Goal: Information Seeking & Learning: Find specific fact

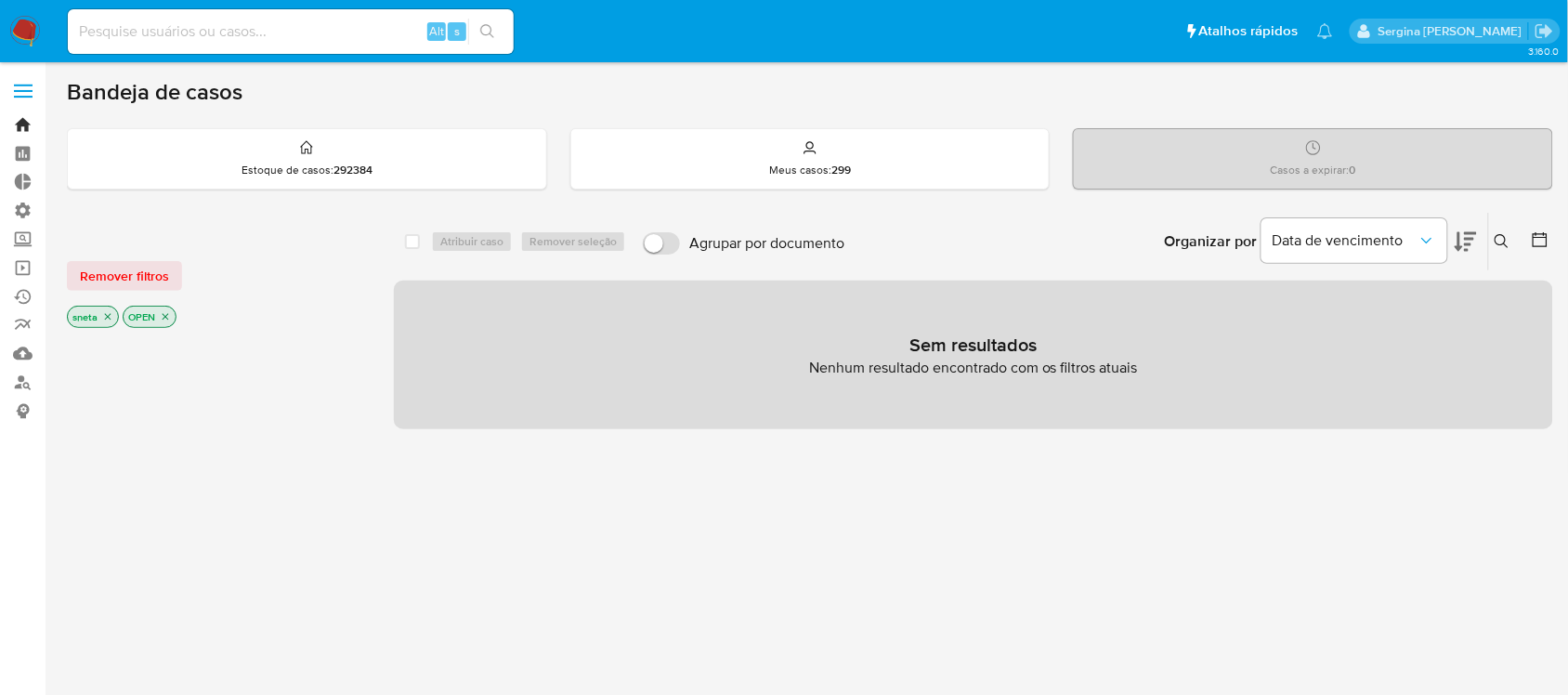
click at [19, 126] on link "Bandeja" at bounding box center [110, 125] width 221 height 29
click at [178, 39] on input at bounding box center [290, 30] width 446 height 24
click at [21, 379] on link "Localizador de pessoas" at bounding box center [110, 382] width 221 height 29
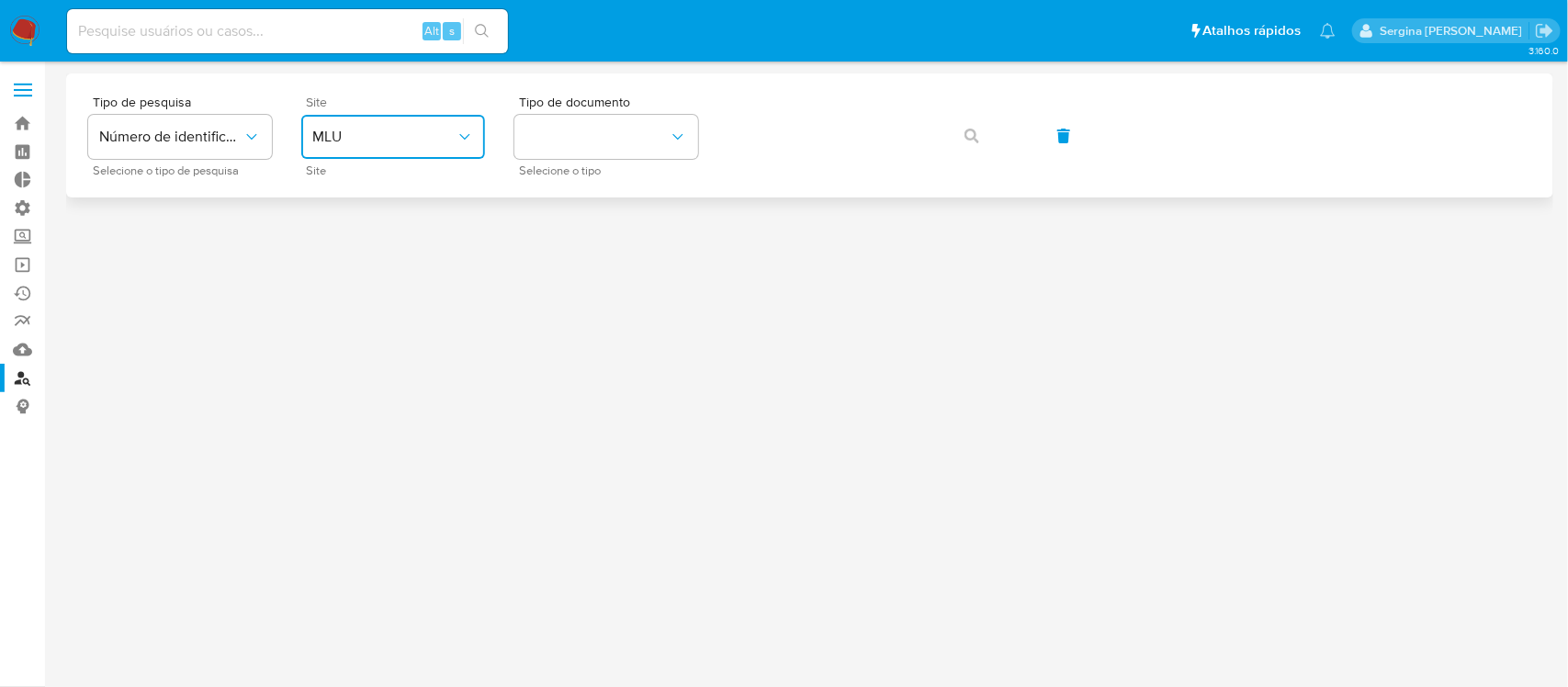
click at [373, 144] on span "MLU" at bounding box center [384, 137] width 143 height 19
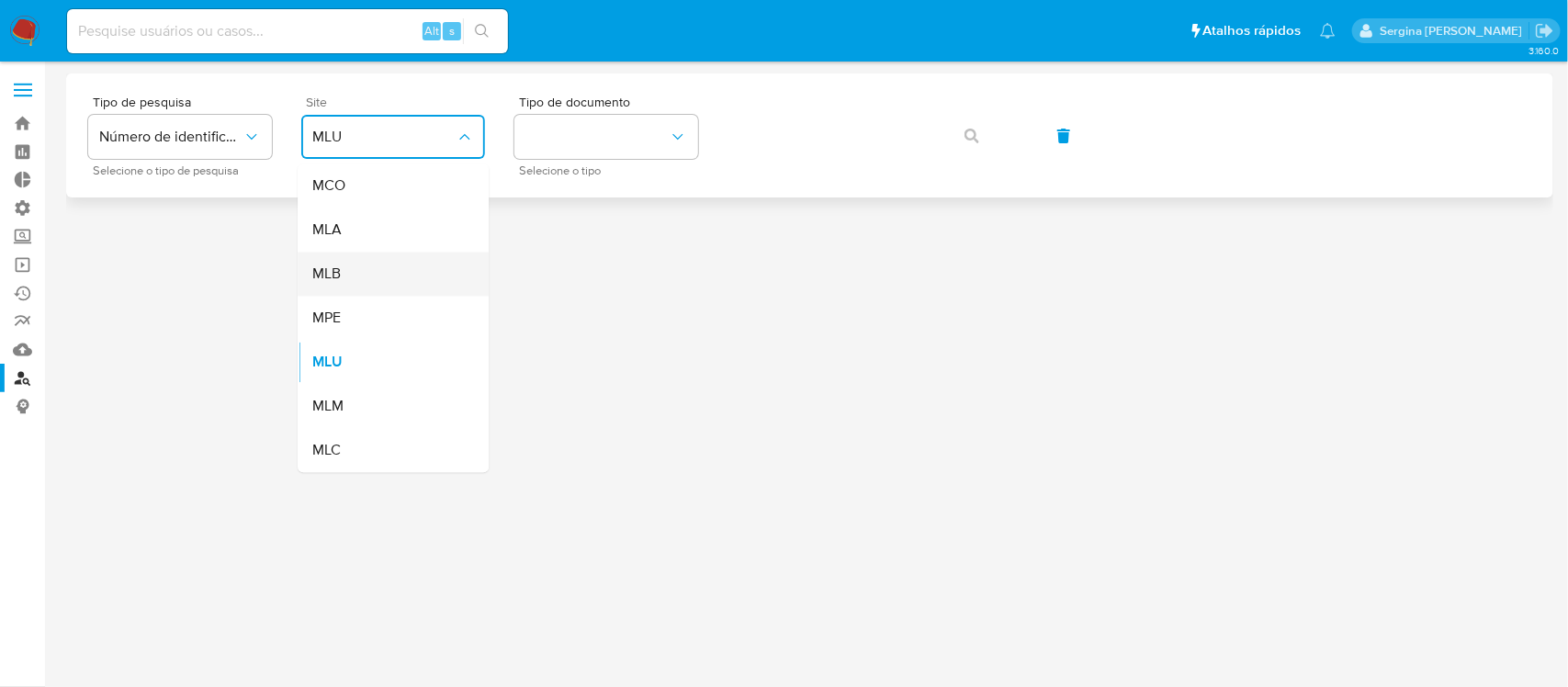
click at [370, 260] on div "MLB" at bounding box center [388, 274] width 151 height 44
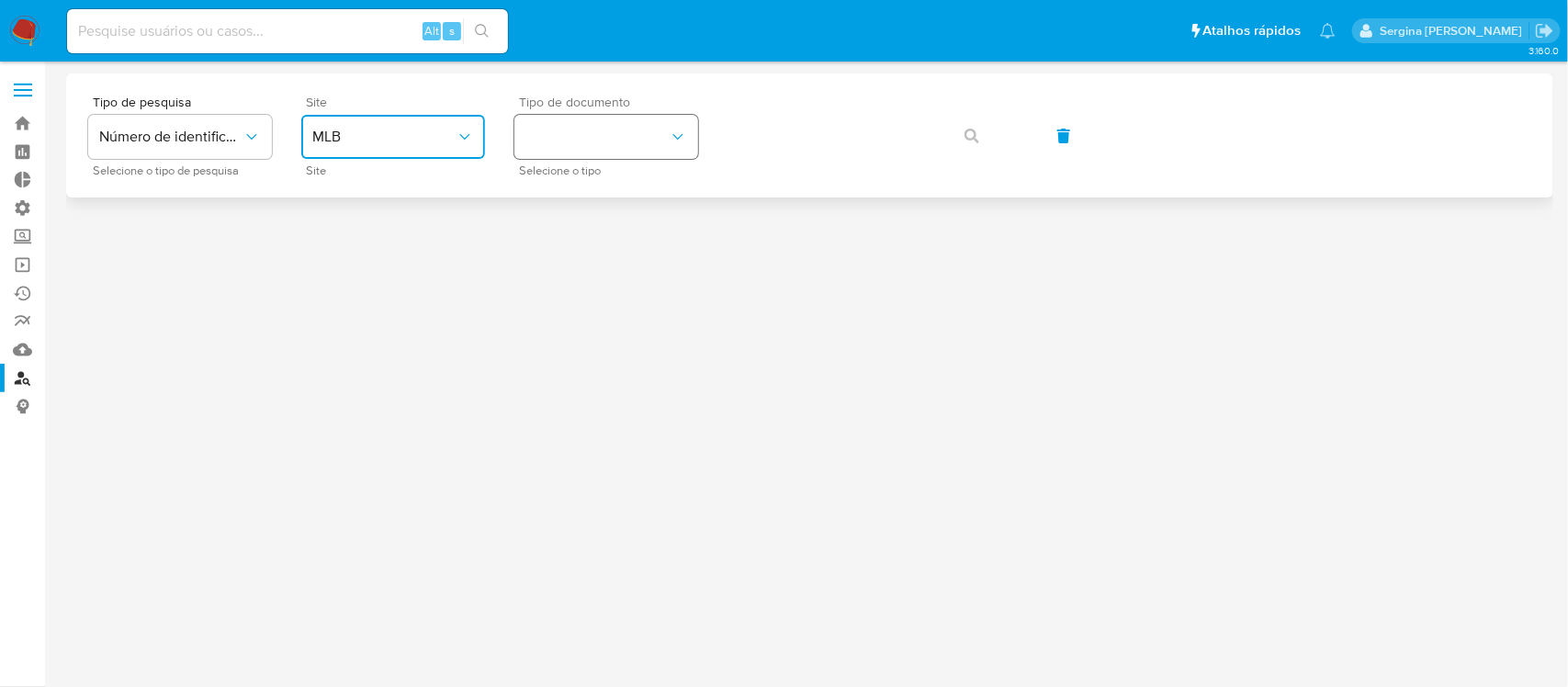
click at [542, 150] on button "identificationType" at bounding box center [605, 136] width 184 height 44
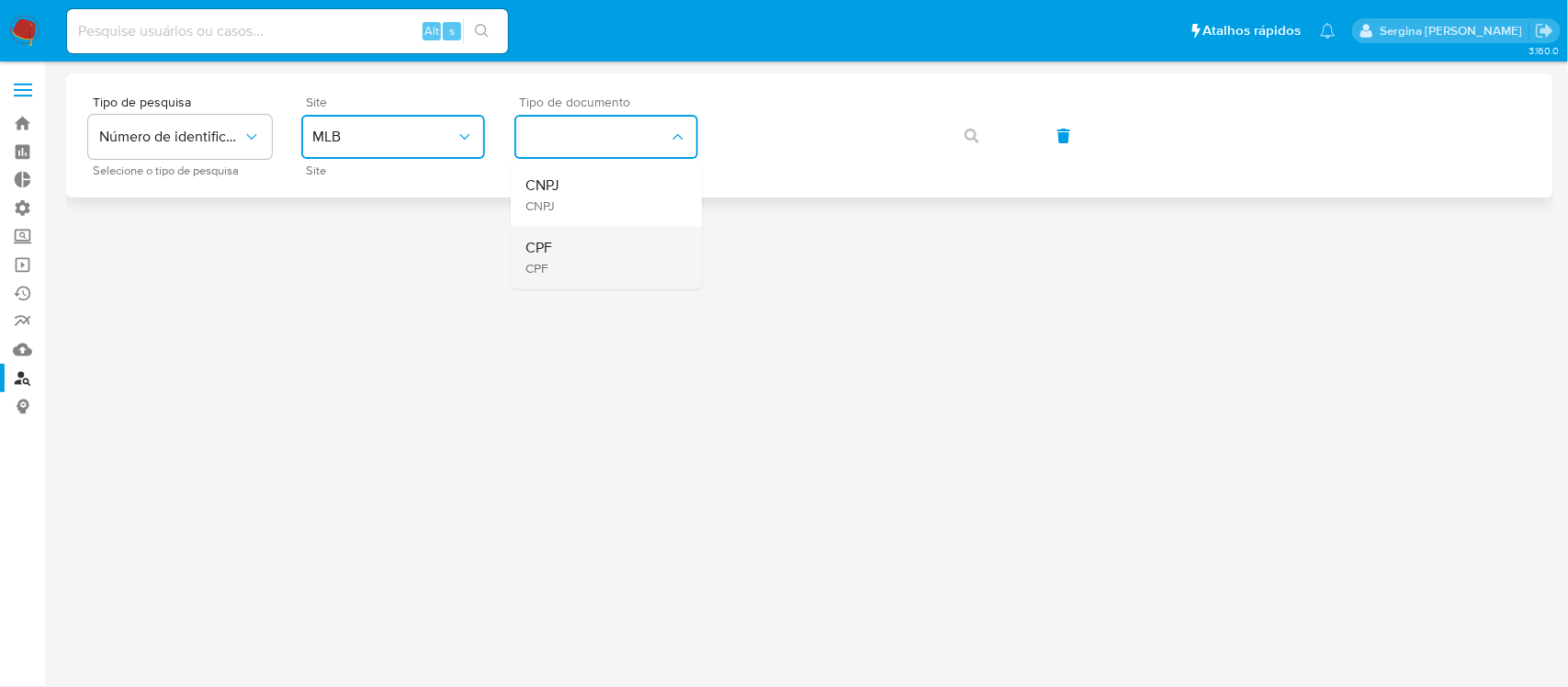
click at [577, 253] on div "CPF CPF" at bounding box center [600, 258] width 151 height 62
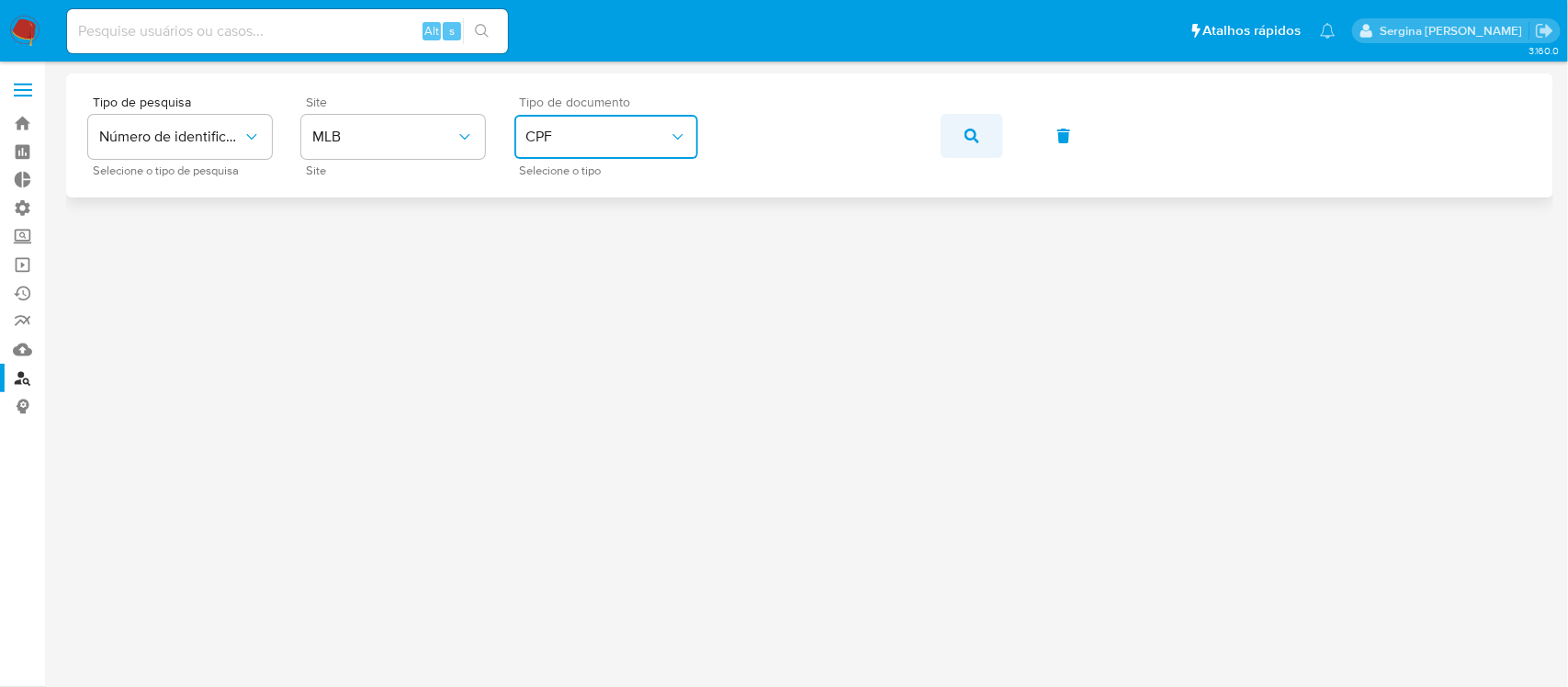
click at [973, 136] on icon "button" at bounding box center [972, 136] width 15 height 15
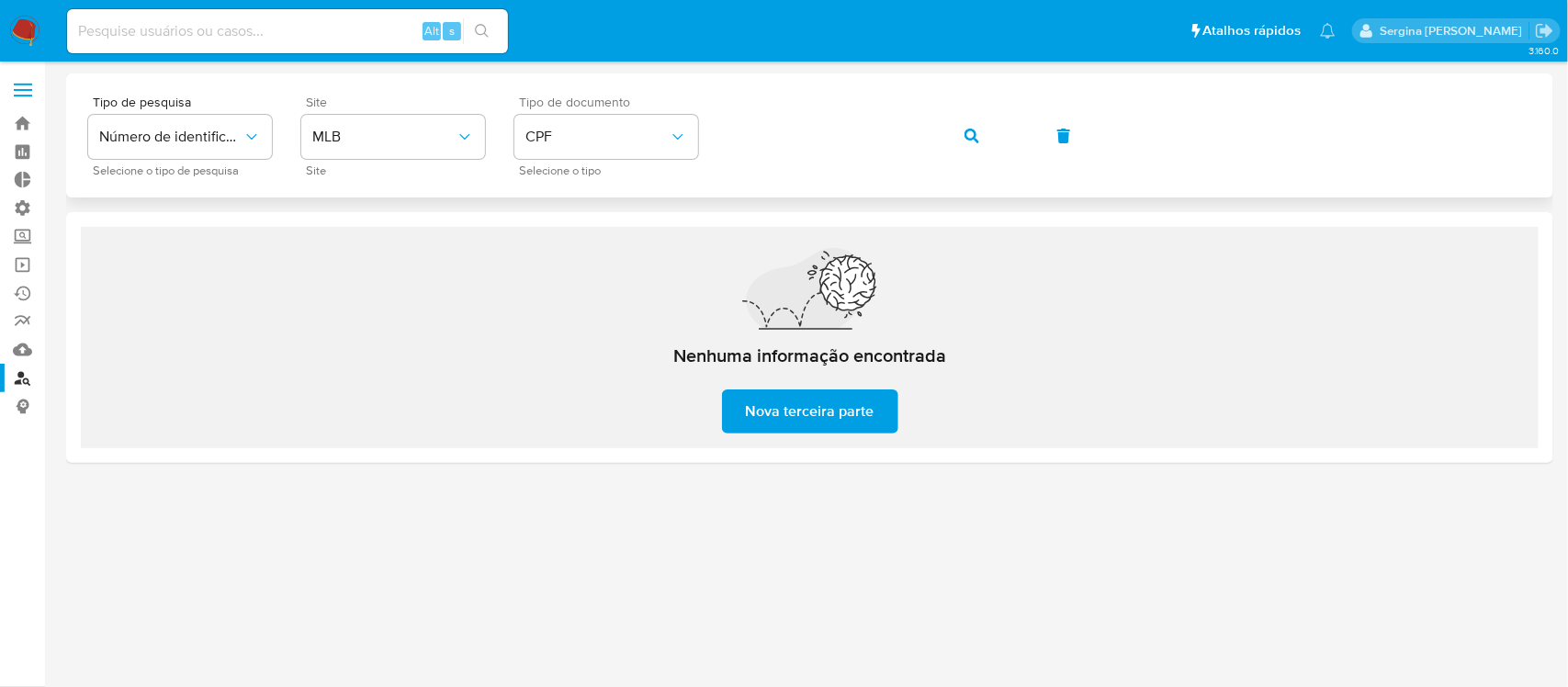
click at [965, 140] on button "button" at bounding box center [971, 136] width 62 height 44
click at [209, 15] on div "Alt s" at bounding box center [287, 31] width 440 height 44
click at [195, 51] on div "Alt s" at bounding box center [287, 31] width 440 height 44
click at [195, 37] on input at bounding box center [287, 30] width 440 height 24
paste input "20352168379"
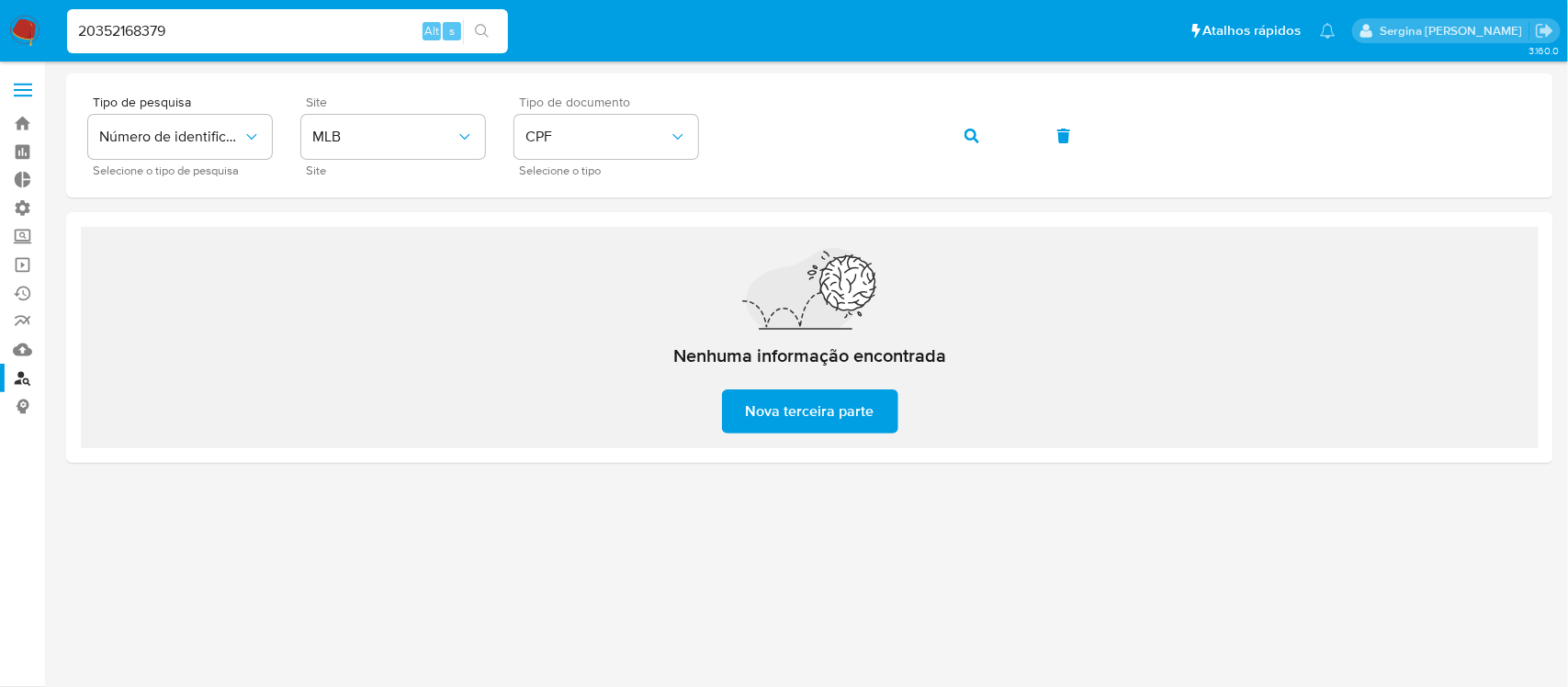
click at [491, 25] on button "search-icon" at bounding box center [482, 31] width 38 height 25
drag, startPoint x: 250, startPoint y: 38, endPoint x: 0, endPoint y: 51, distance: 250.3
click at [0, 51] on nav "Pausado Ver notificaciones 20352168379 Alt s Atalhos rápidos Presiona las sigui…" at bounding box center [784, 30] width 1568 height 61
paste input "35216837"
type input "35216837"
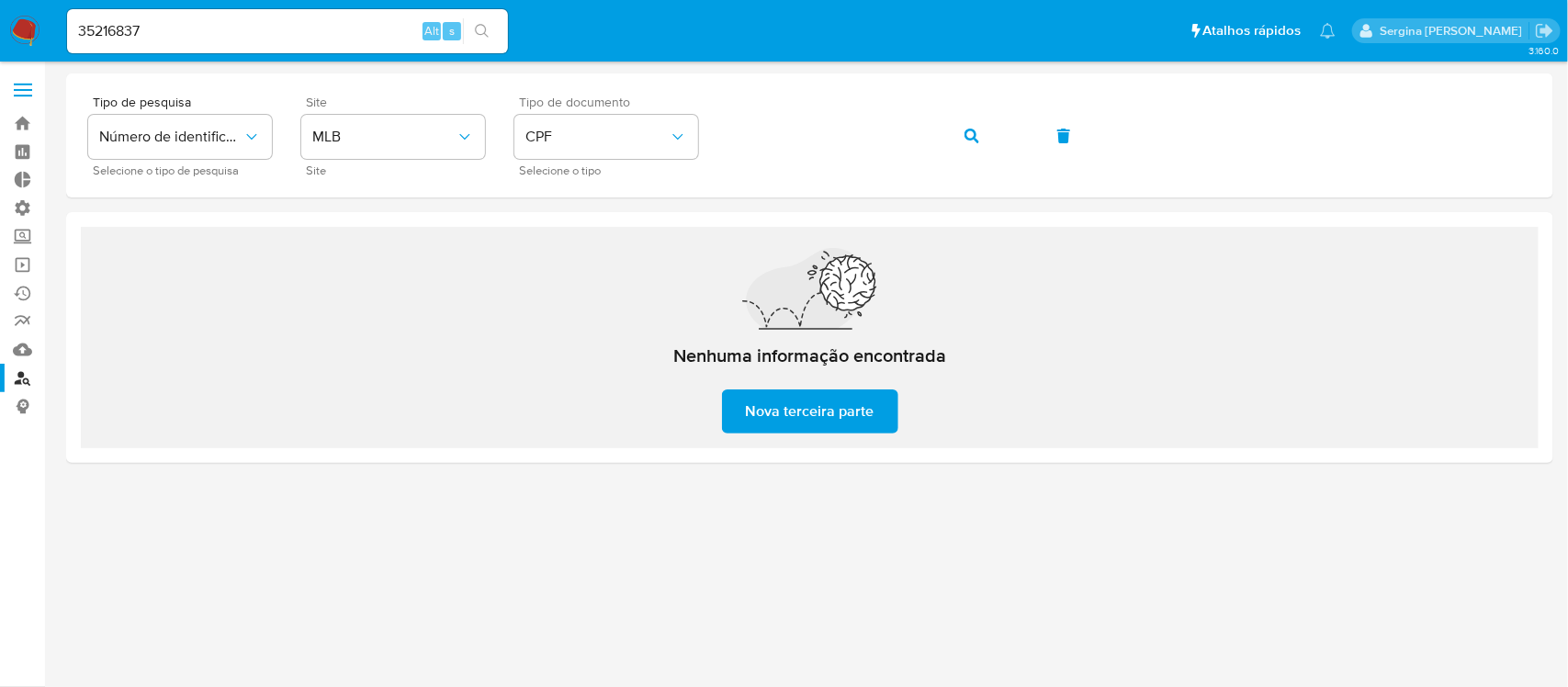
click at [472, 32] on button "search-icon" at bounding box center [482, 31] width 38 height 25
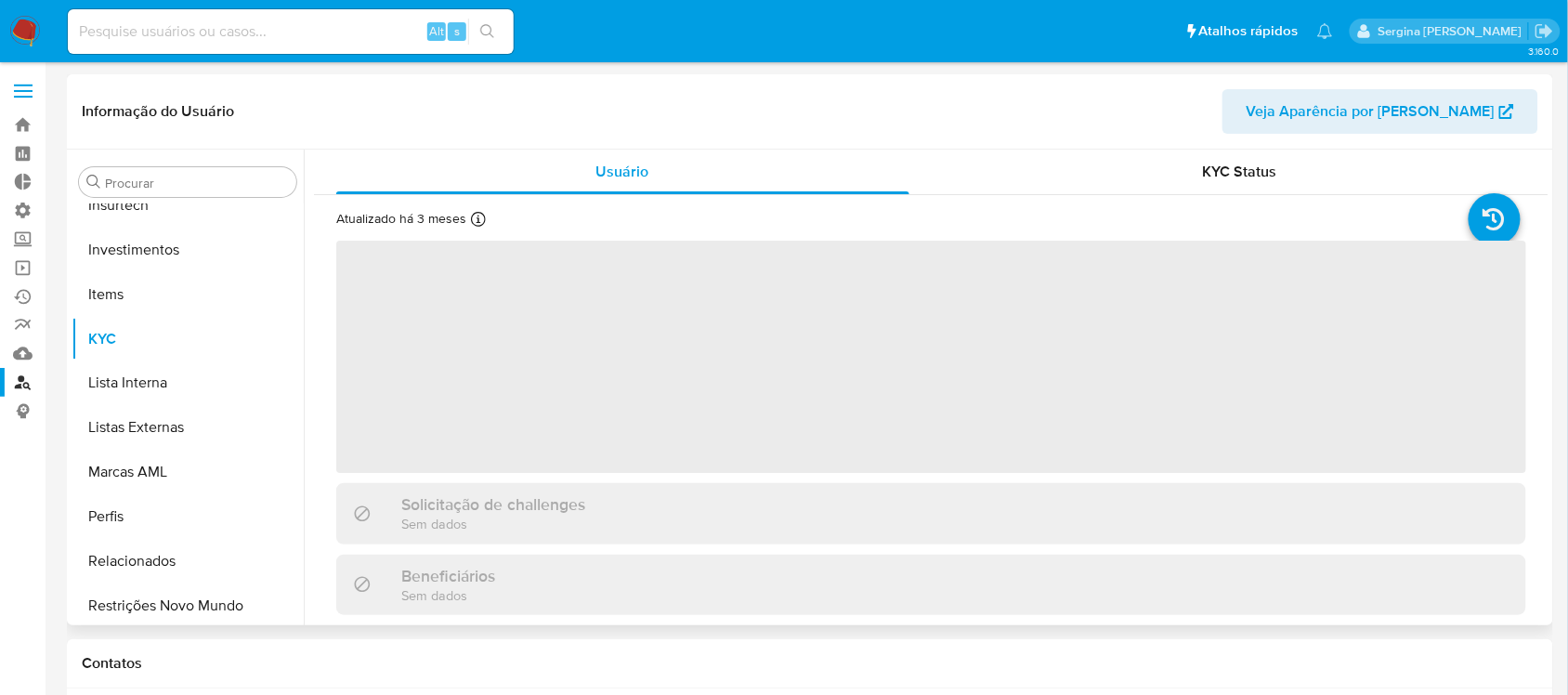
scroll to position [873, 0]
select select "10"
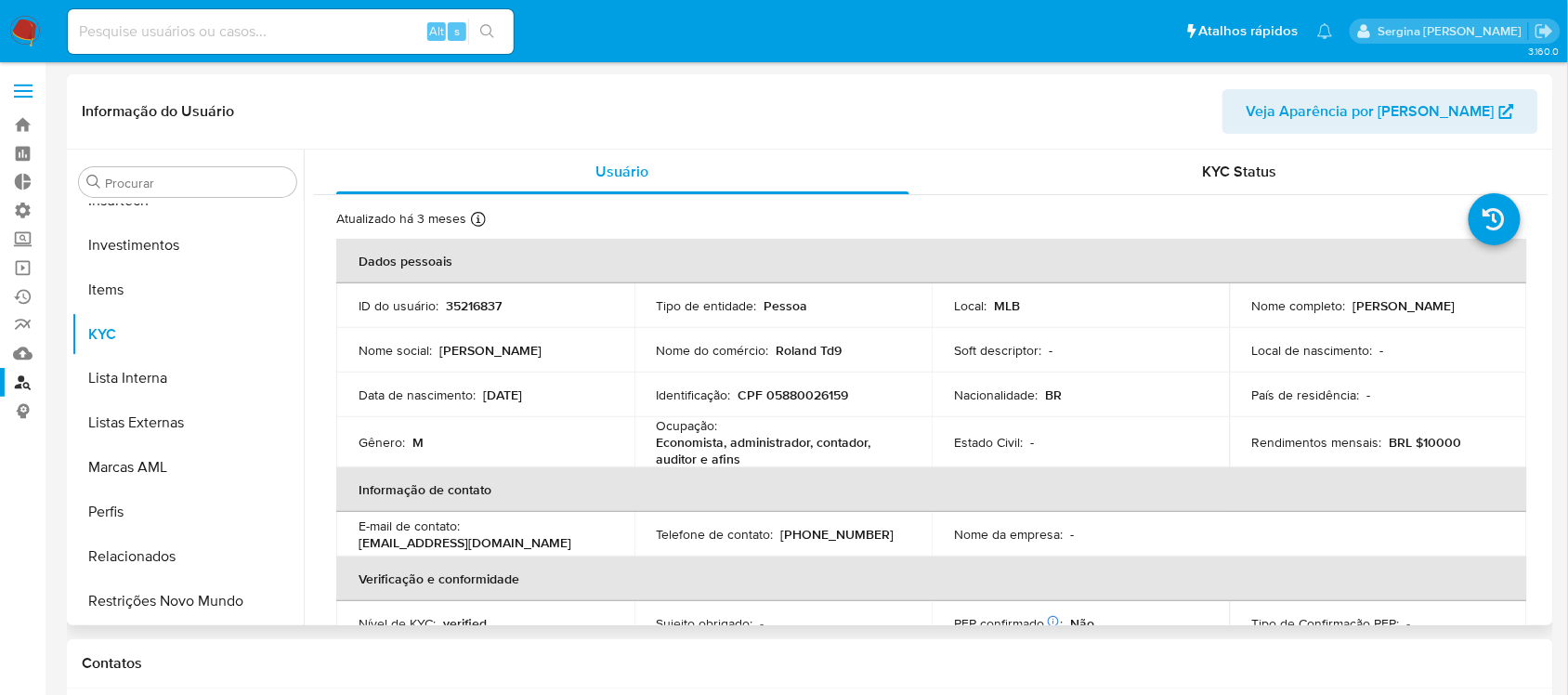
drag, startPoint x: 1410, startPoint y: 322, endPoint x: 1244, endPoint y: 318, distance: 166.0
click at [1244, 318] on td "Nome completo : [PERSON_NAME]" at bounding box center [1379, 306] width 298 height 45
copy p "[PERSON_NAME]"
drag, startPoint x: 861, startPoint y: 396, endPoint x: 764, endPoint y: 396, distance: 97.0
click at [764, 396] on div "Identificação : CPF 05880026159" at bounding box center [784, 395] width 253 height 17
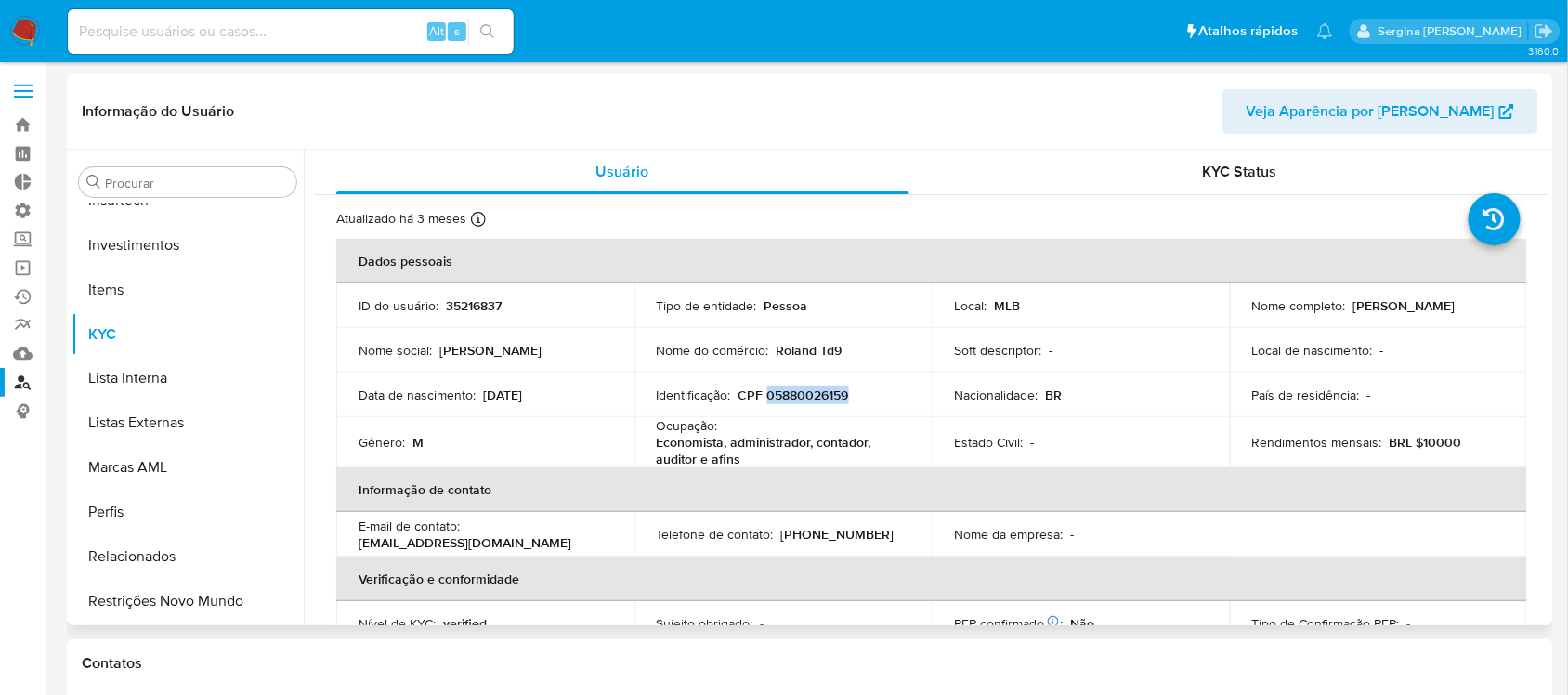
copy p "05880026159"
click at [838, 397] on p "CPF 05880026159" at bounding box center [794, 395] width 110 height 17
drag, startPoint x: 864, startPoint y: 397, endPoint x: 741, endPoint y: 396, distance: 123.0
click at [741, 396] on div "Identificação : CPF 05880026159" at bounding box center [784, 395] width 253 height 17
copy p "CPF 05880026159"
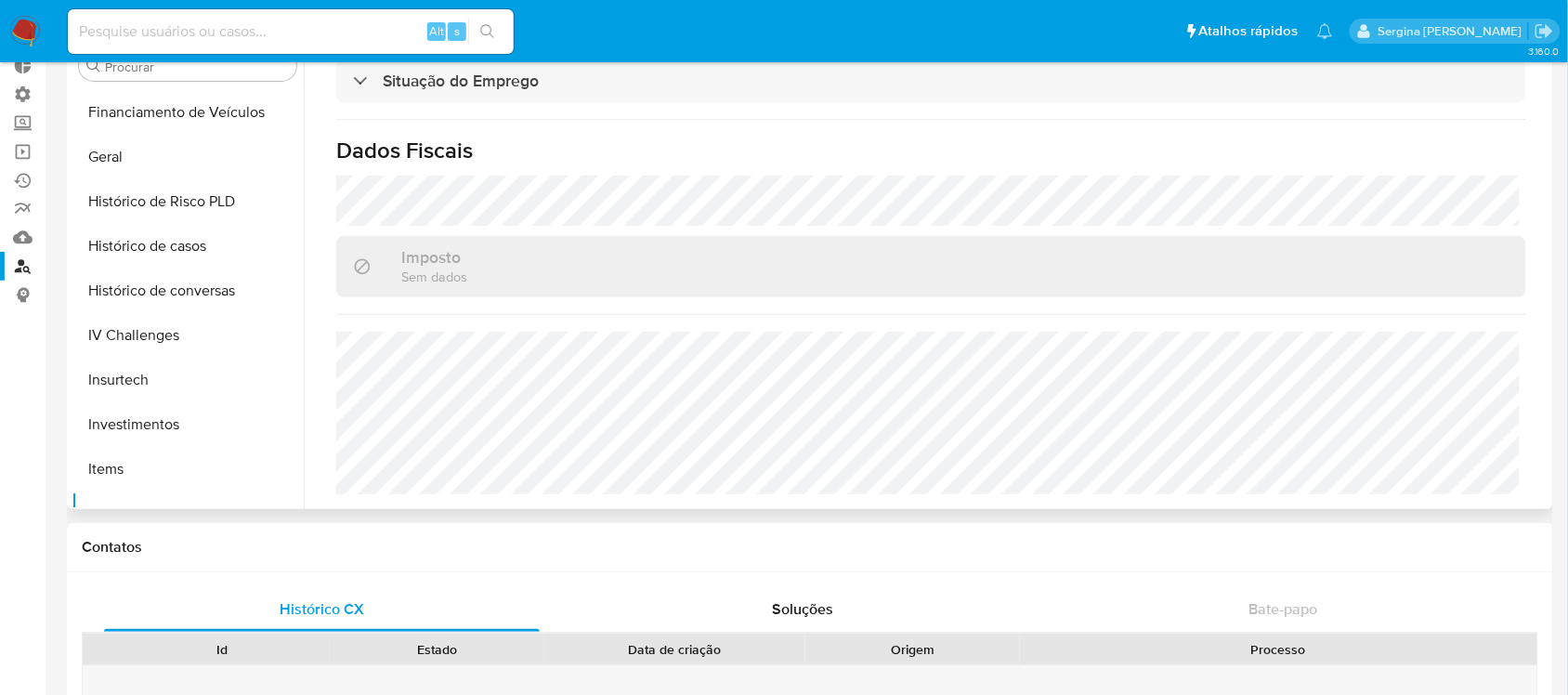
scroll to position [525, 0]
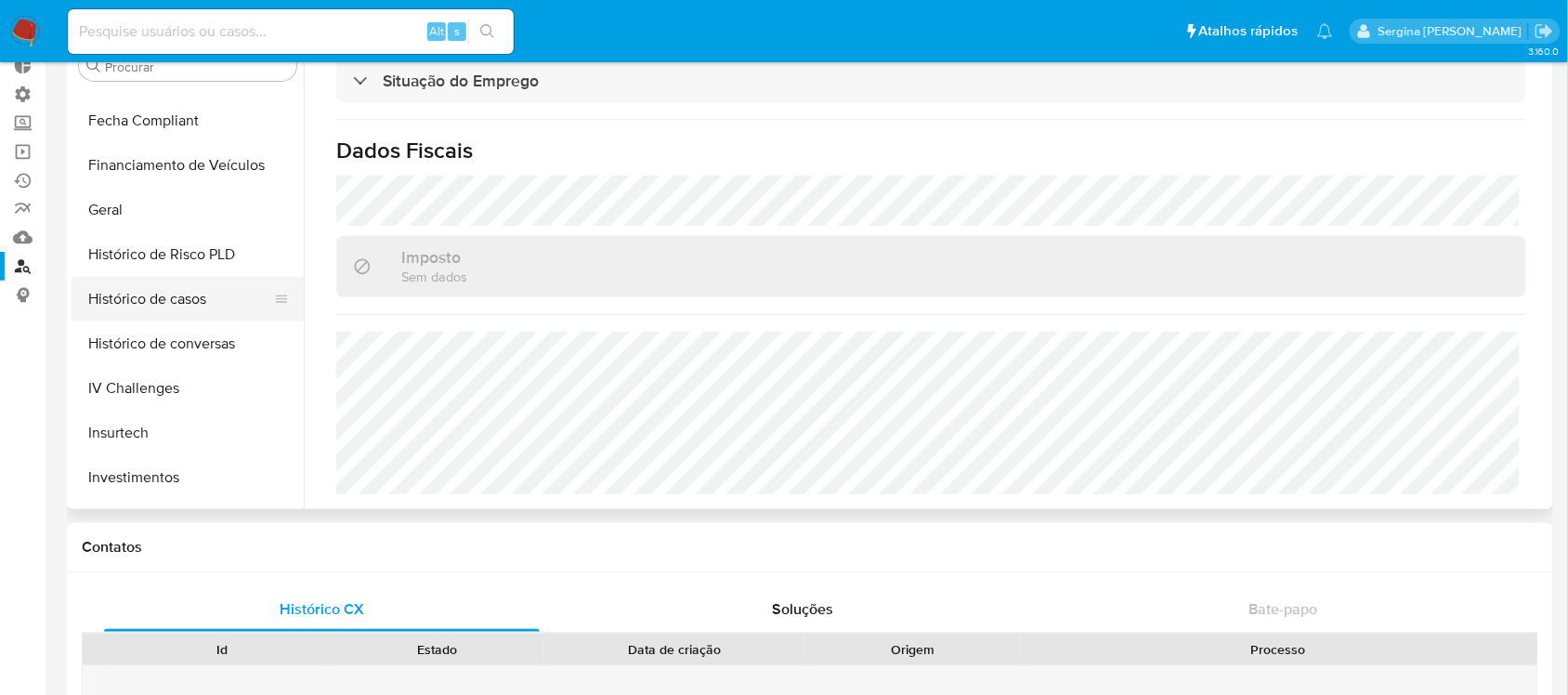
click at [176, 305] on button "Histórico de casos" at bounding box center [180, 299] width 217 height 45
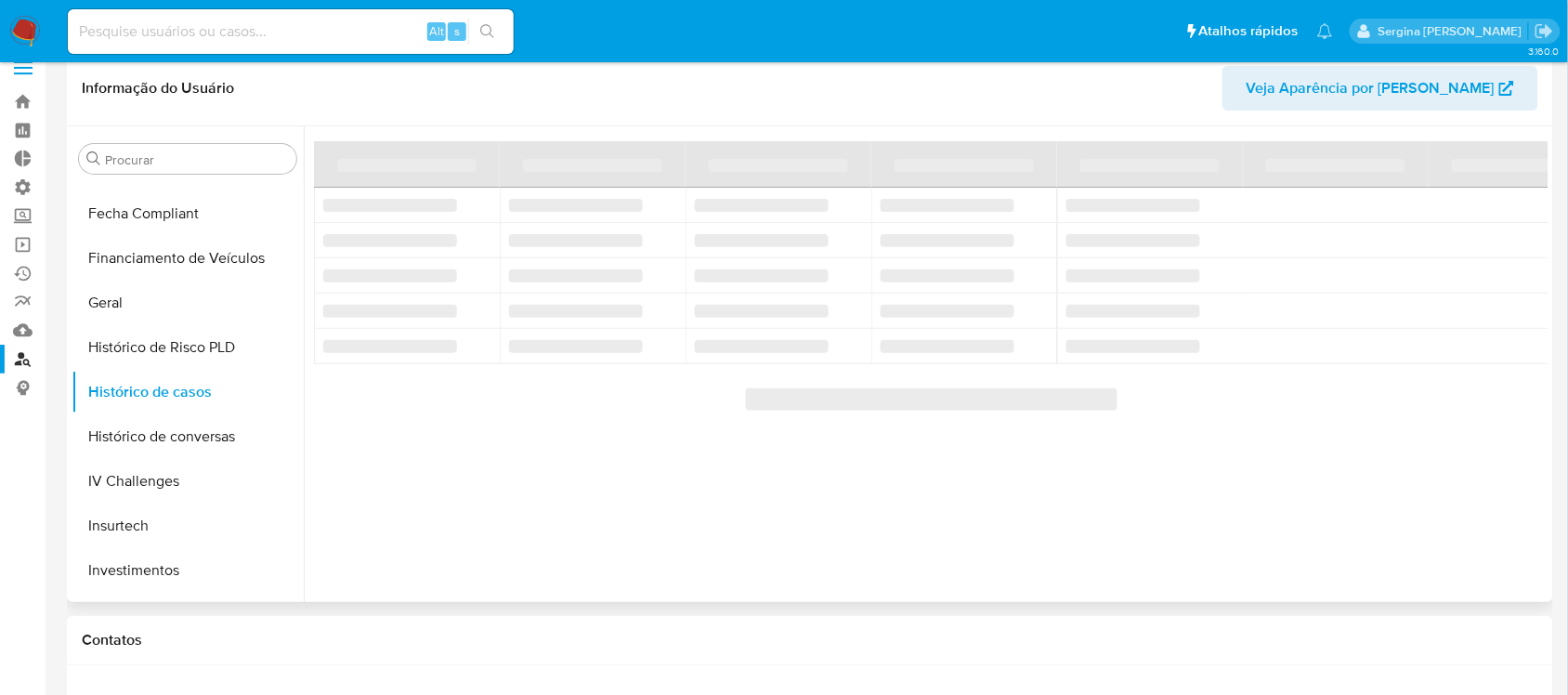
scroll to position [0, 0]
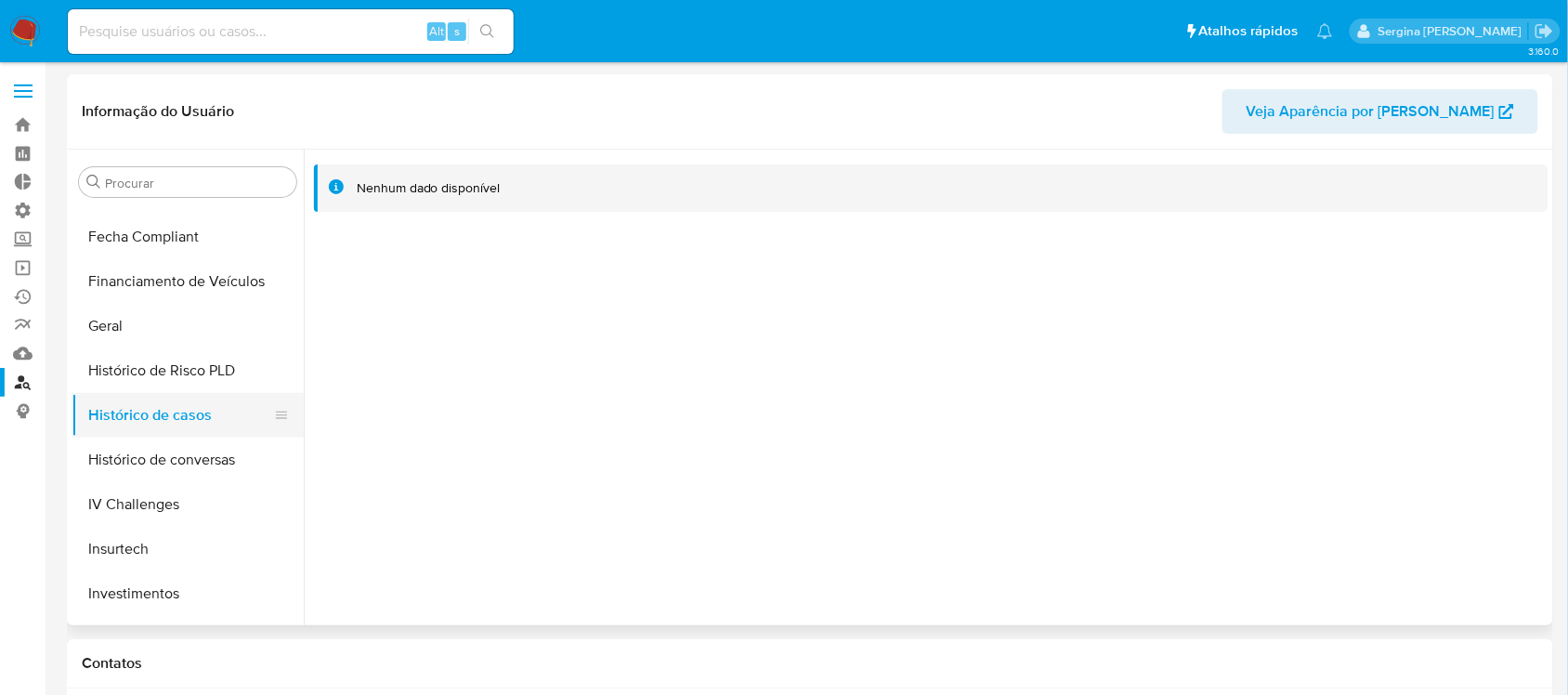
click at [153, 402] on button "Histórico de casos" at bounding box center [180, 415] width 217 height 45
click at [177, 368] on button "Histórico de Risco PLD" at bounding box center [180, 370] width 217 height 45
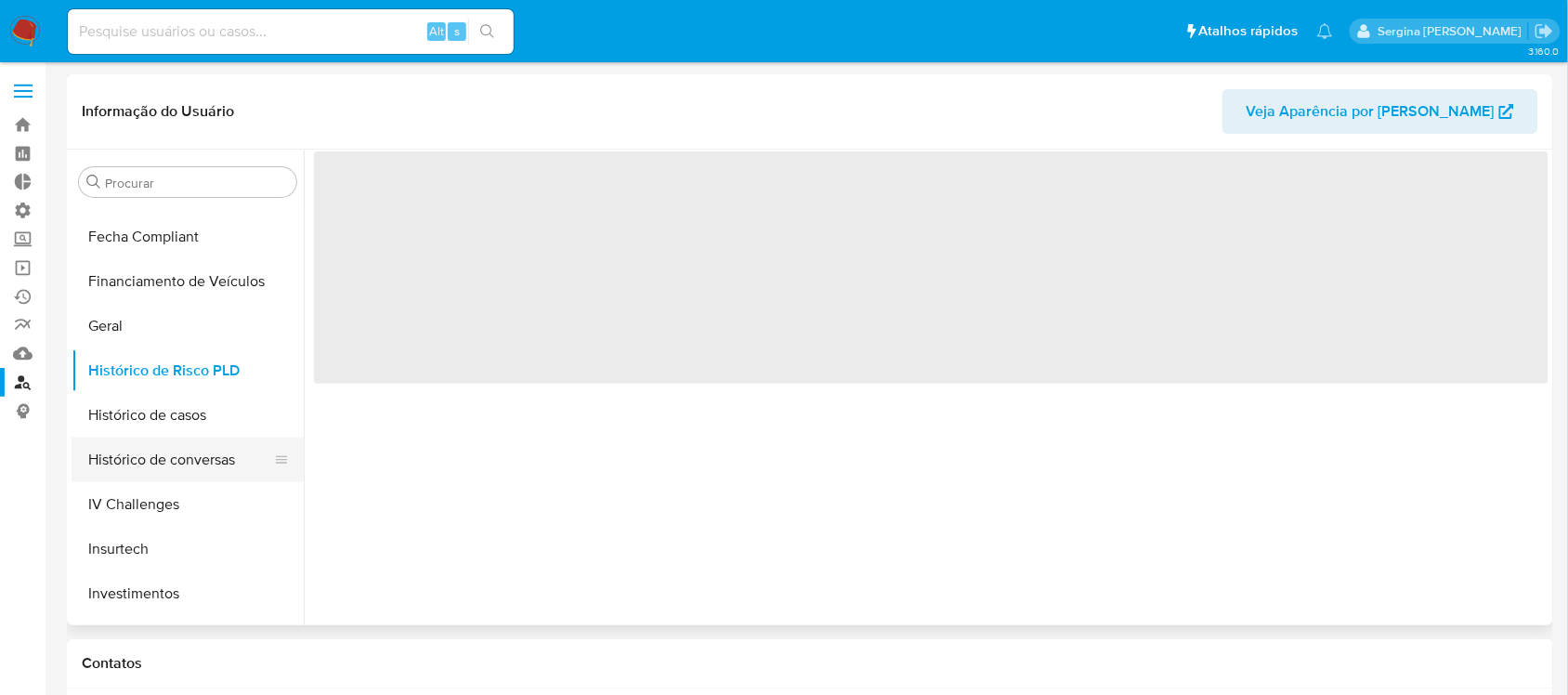
click at [140, 465] on button "Histórico de conversas" at bounding box center [180, 460] width 217 height 45
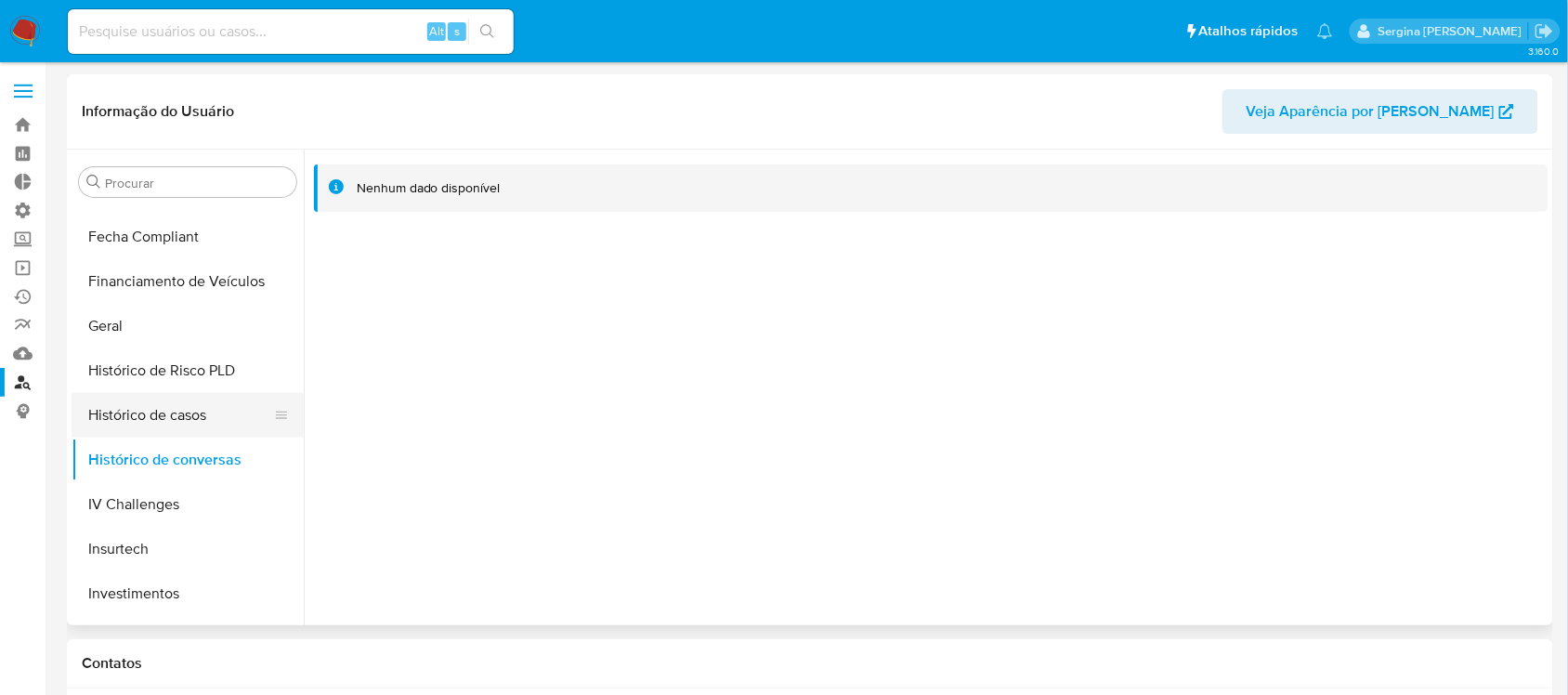
click at [132, 423] on button "Histórico de casos" at bounding box center [180, 415] width 217 height 45
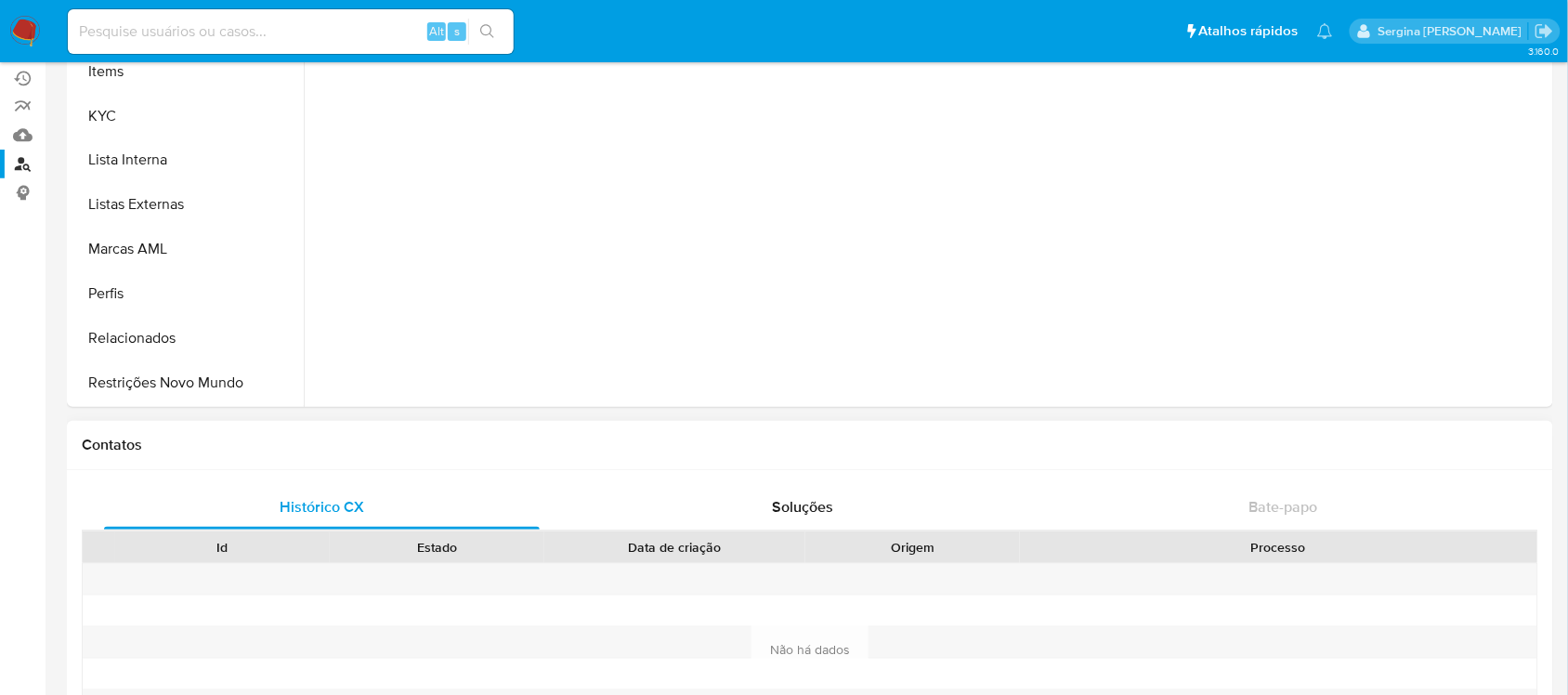
scroll to position [232, 0]
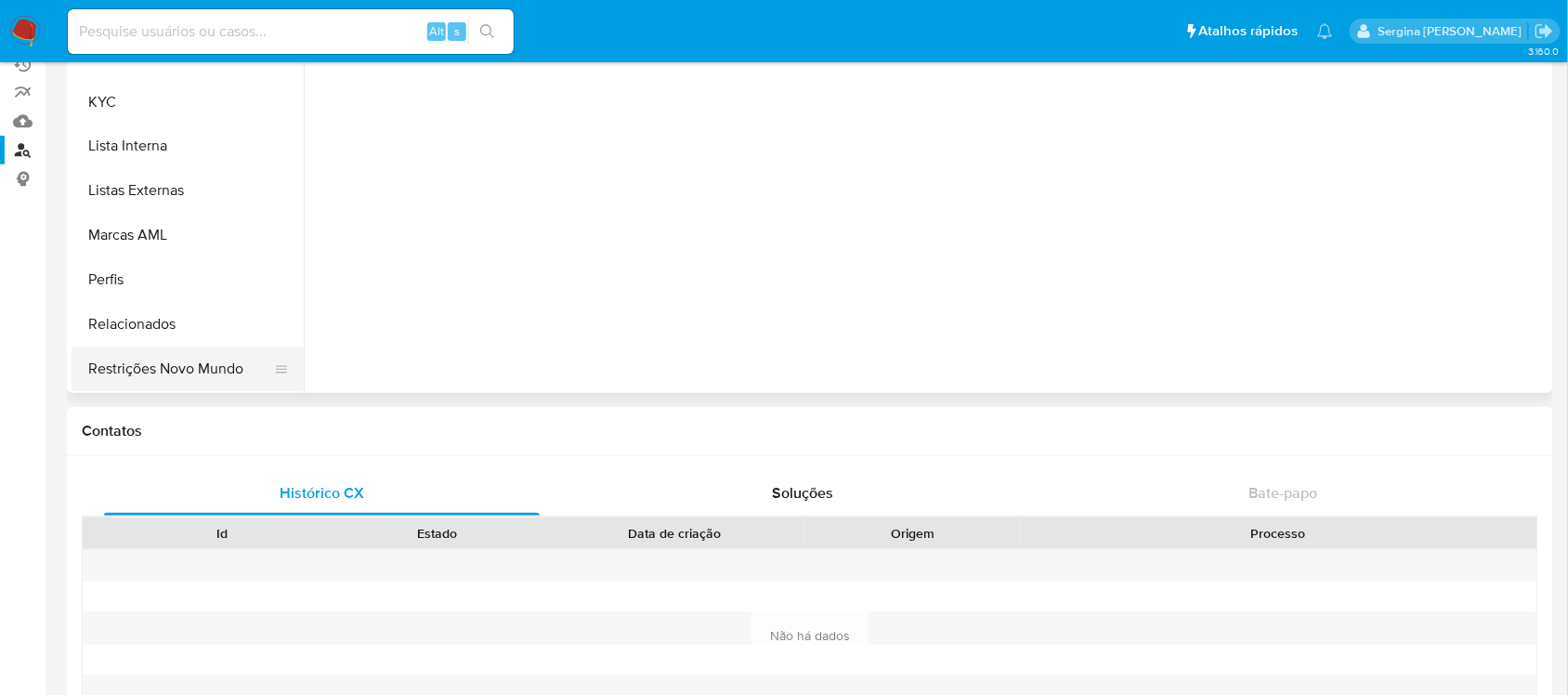
click at [156, 372] on button "Restrições Novo Mundo" at bounding box center [180, 369] width 217 height 45
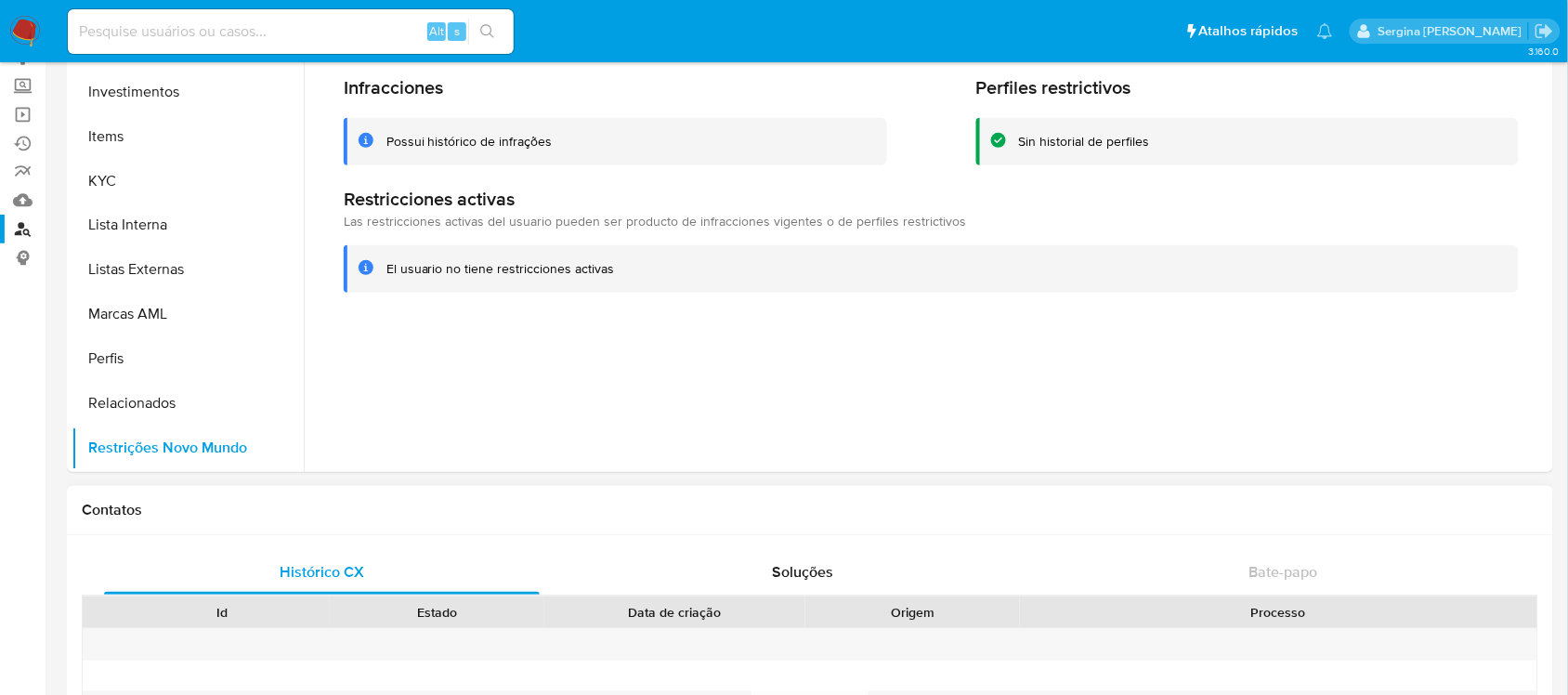
scroll to position [0, 0]
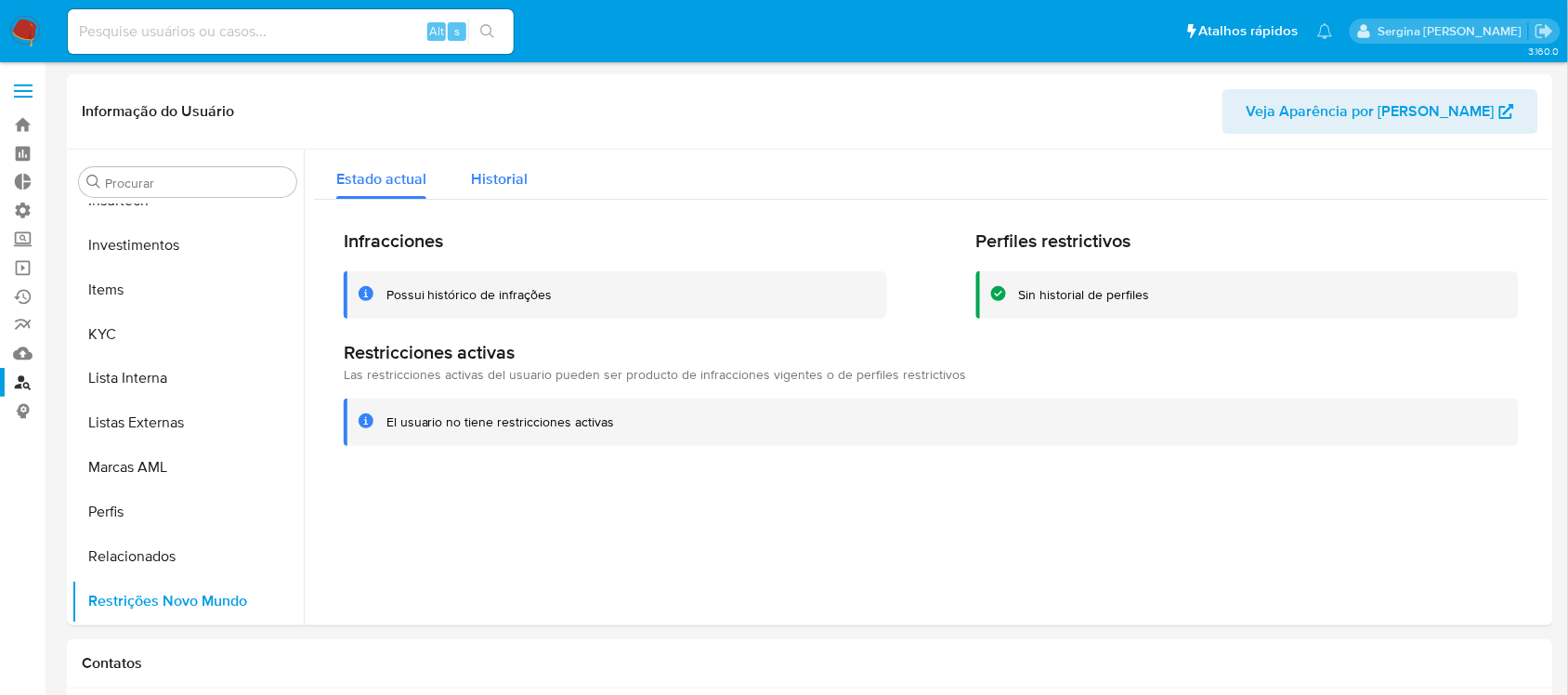
click at [514, 177] on span "Historial" at bounding box center [500, 179] width 57 height 21
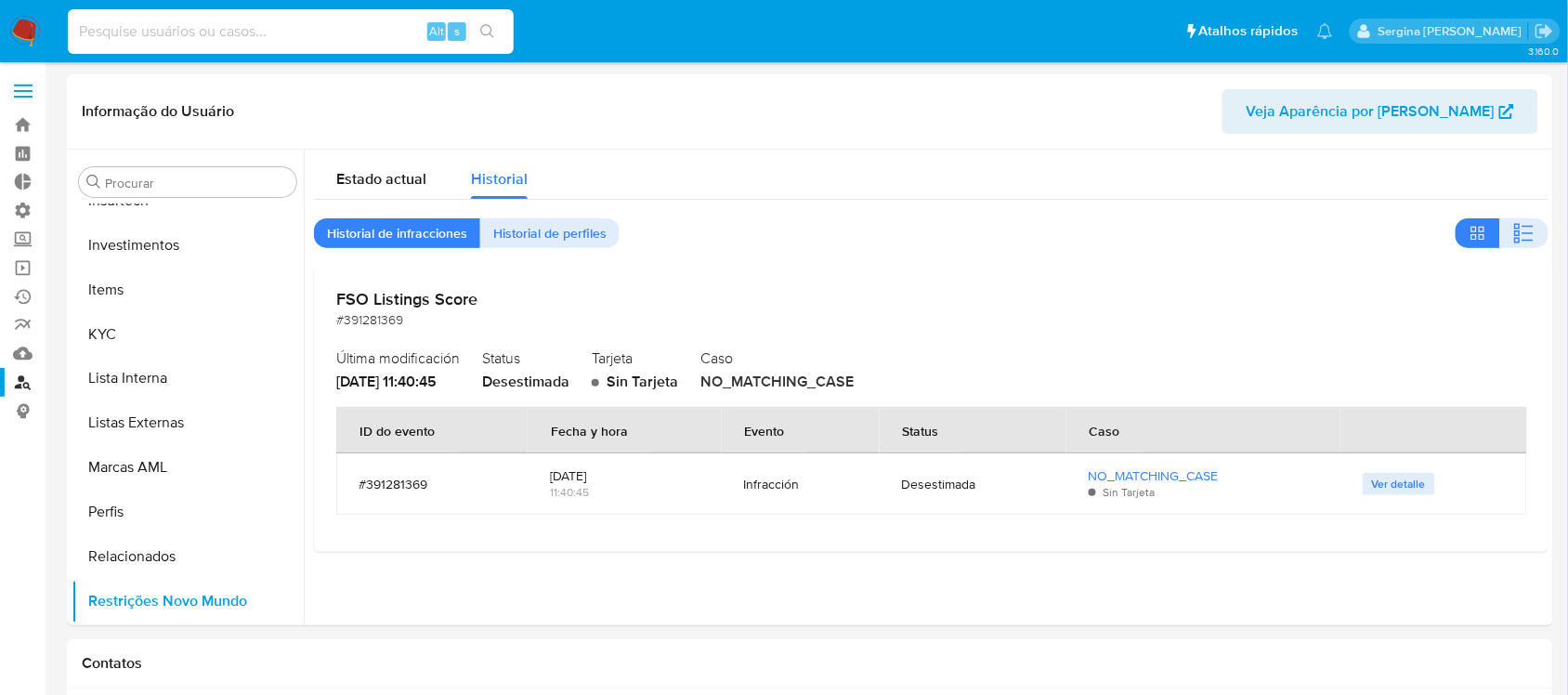
click at [168, 42] on input at bounding box center [290, 30] width 446 height 24
paste input "20352168379"
type input "20352168379"
click at [493, 30] on icon "search-icon" at bounding box center [487, 31] width 15 height 15
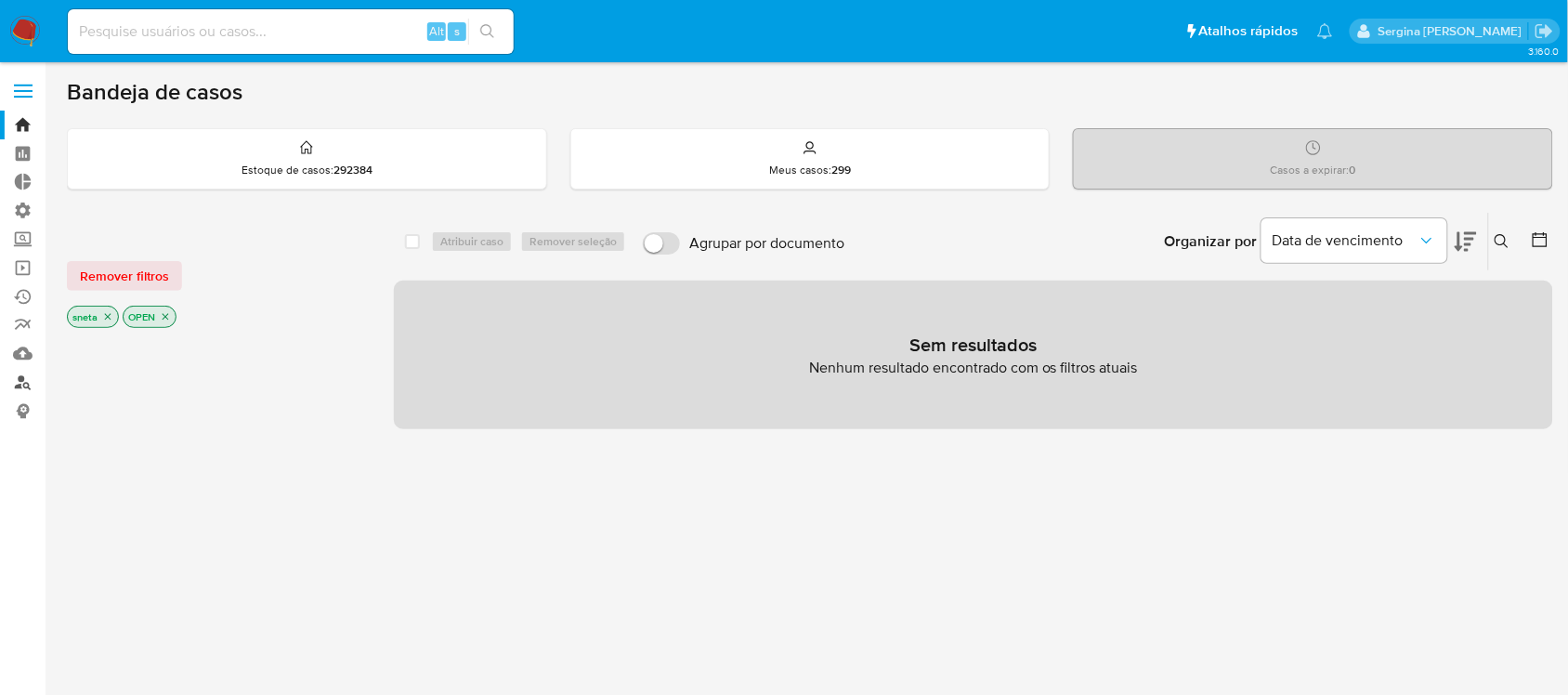
click at [25, 386] on link "Localizador de pessoas" at bounding box center [110, 382] width 221 height 29
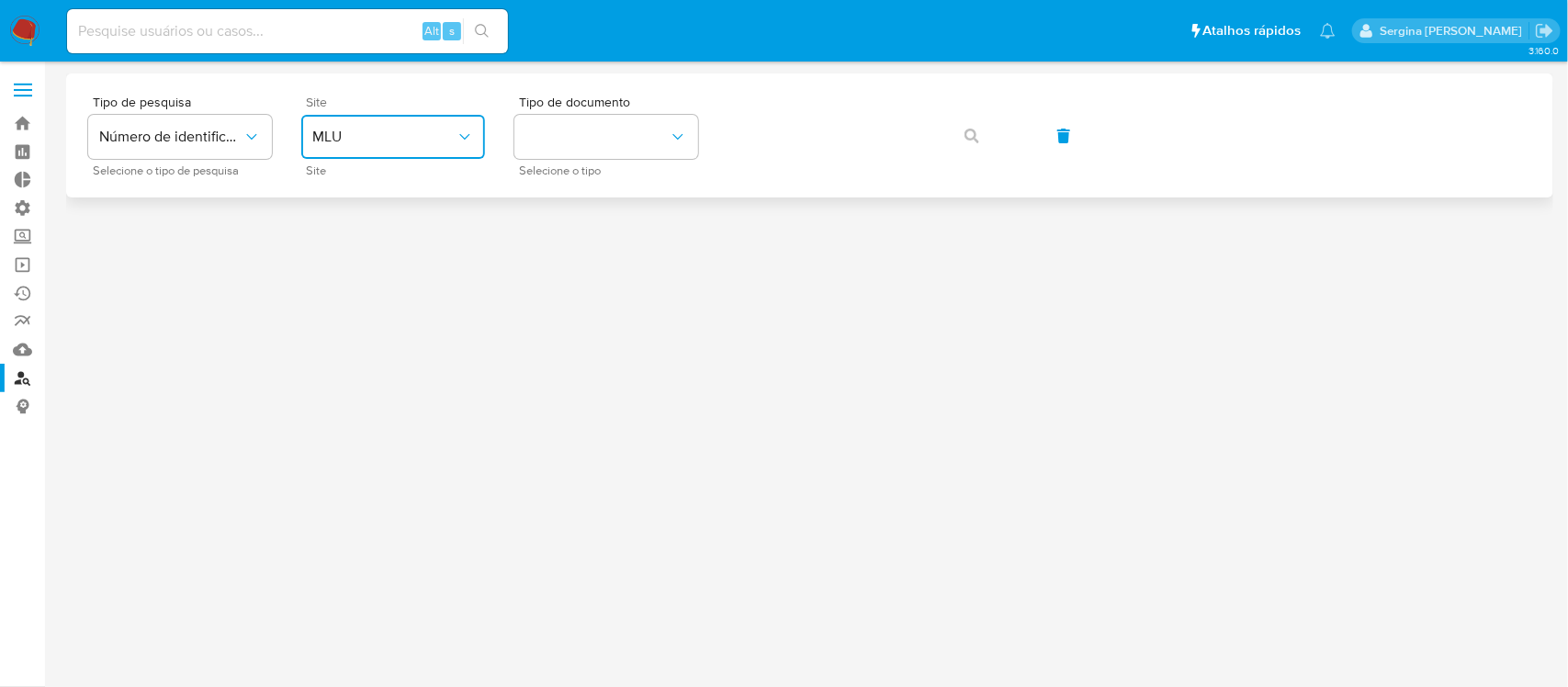
click at [397, 122] on button "MLU" at bounding box center [392, 136] width 184 height 44
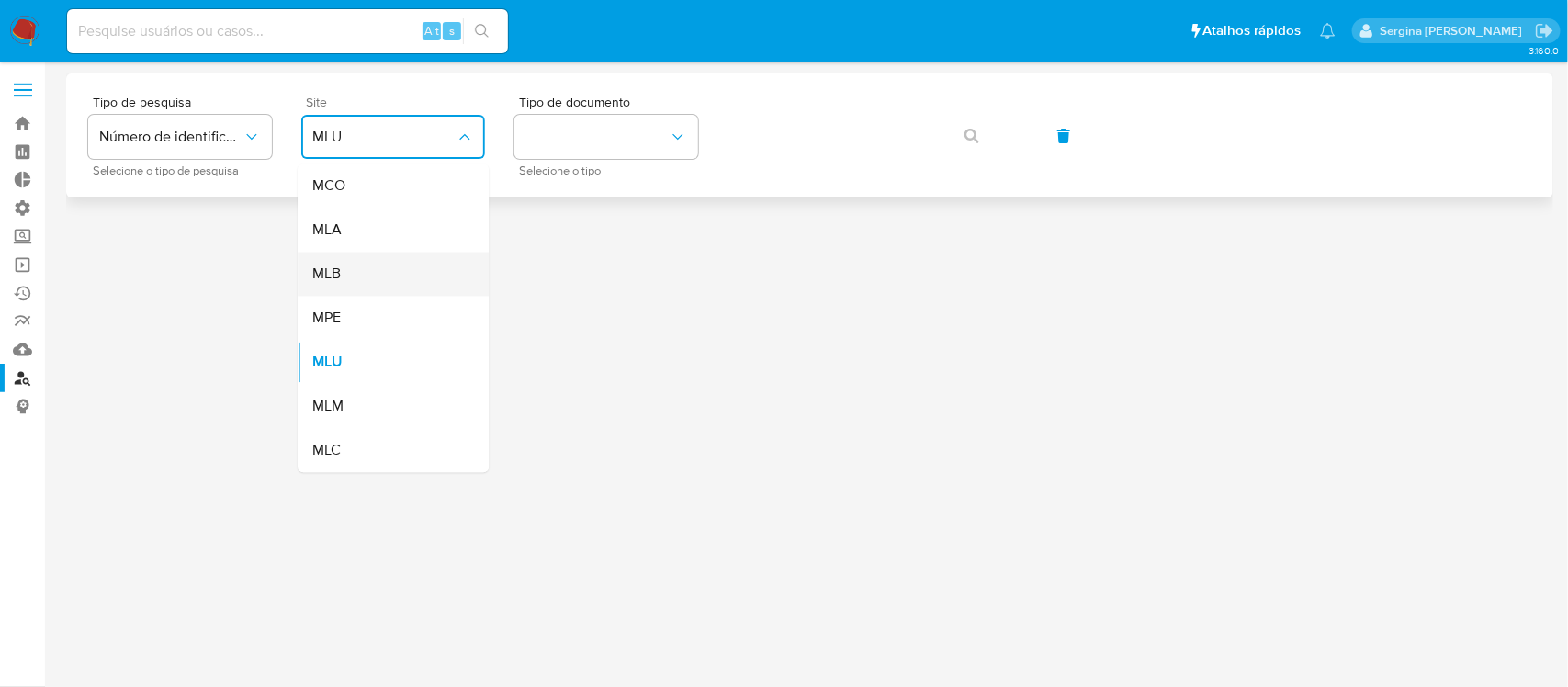
click at [323, 277] on span "MLB" at bounding box center [327, 275] width 28 height 19
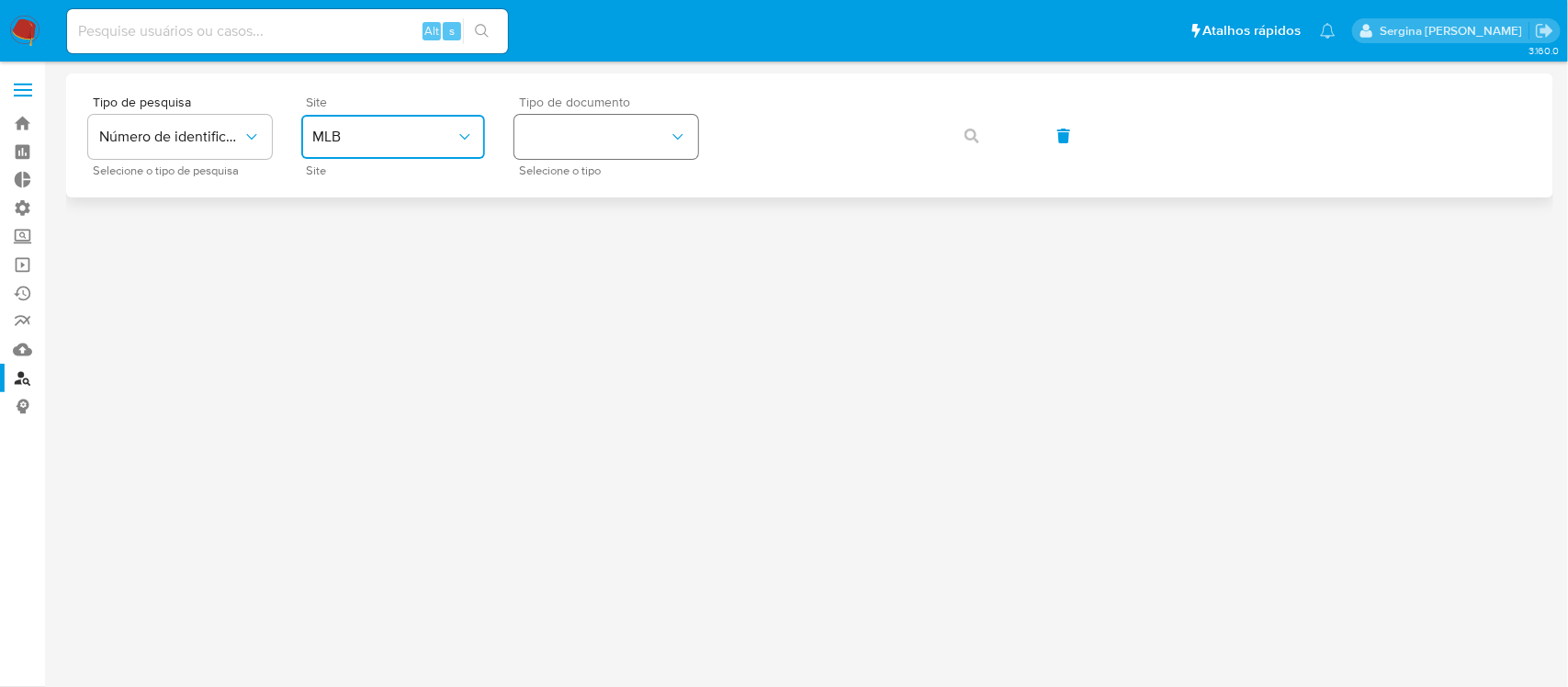
click at [552, 127] on button "identificationType" at bounding box center [605, 136] width 184 height 44
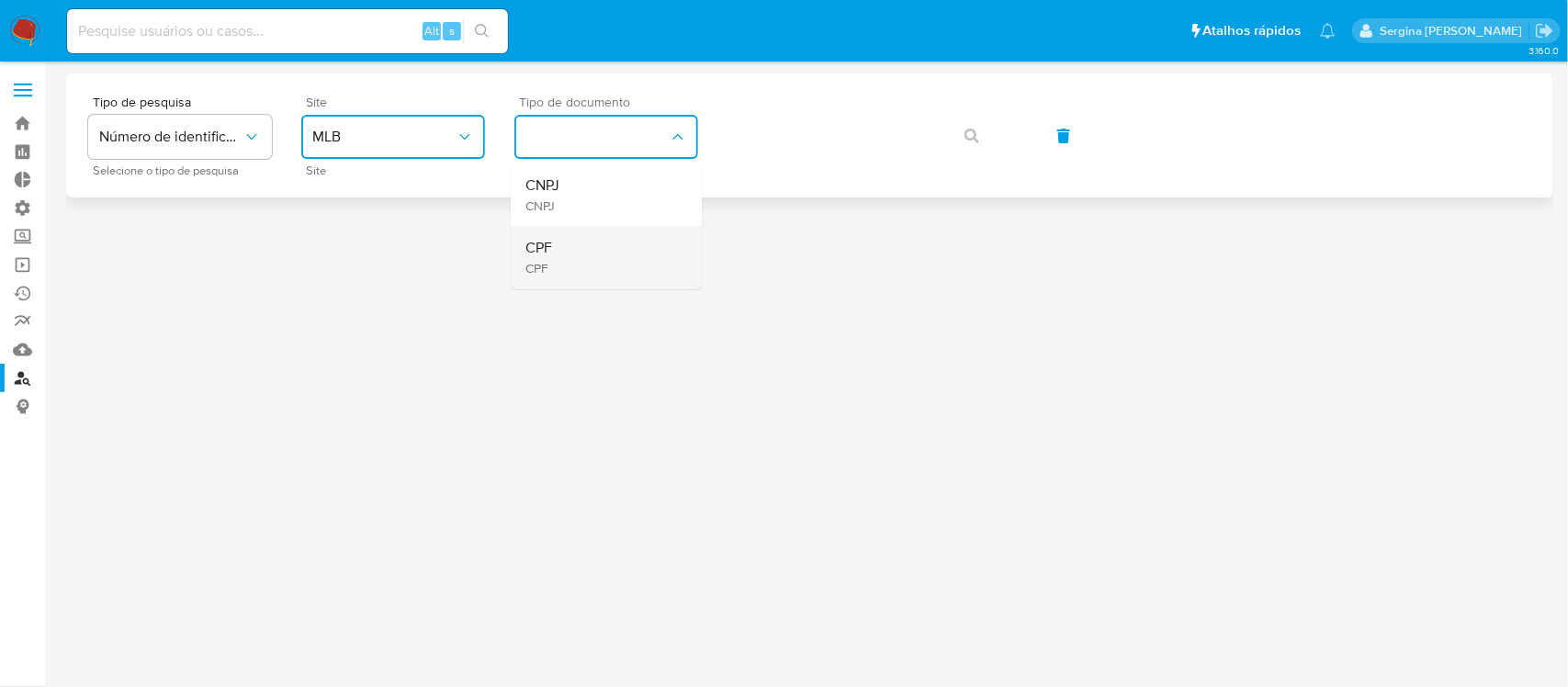
click at [586, 248] on div "CPF CPF" at bounding box center [600, 258] width 151 height 62
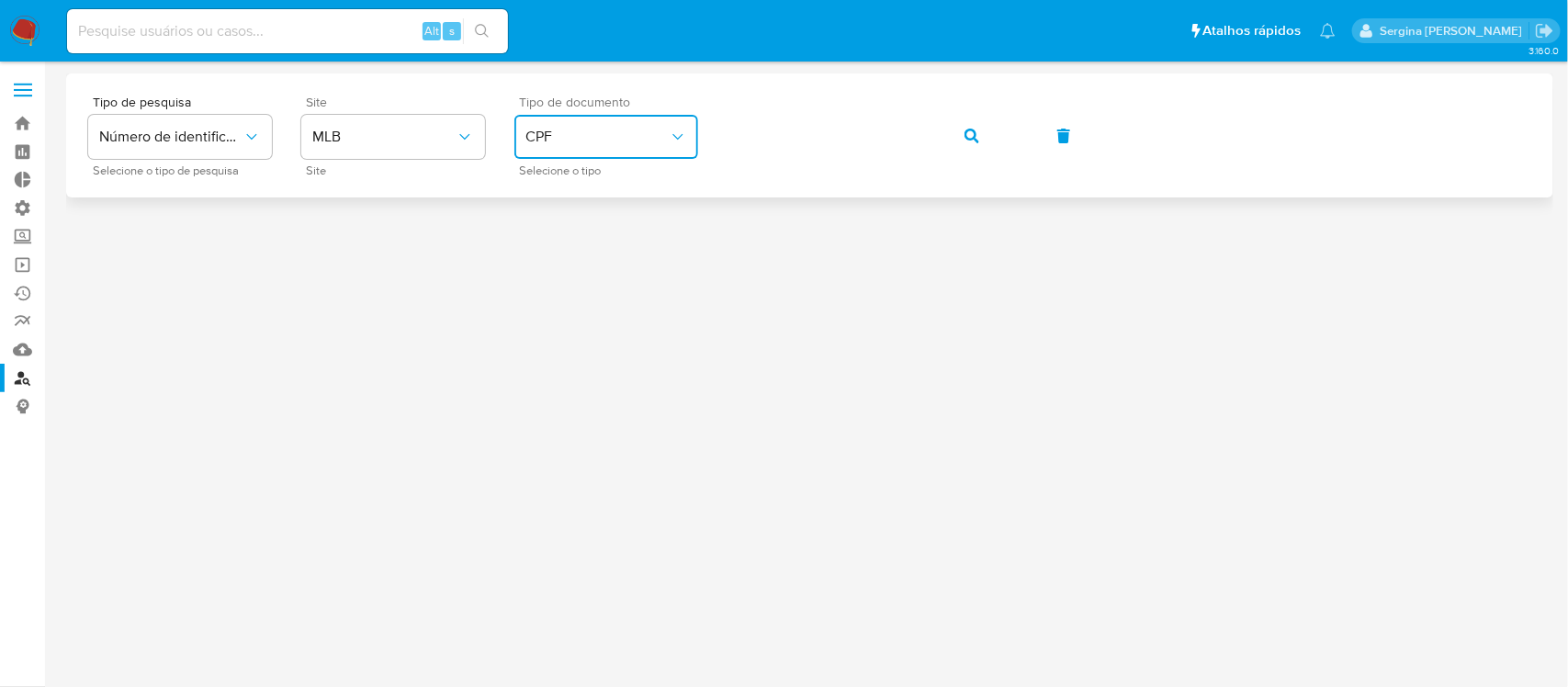
click at [980, 134] on button "button" at bounding box center [971, 136] width 62 height 44
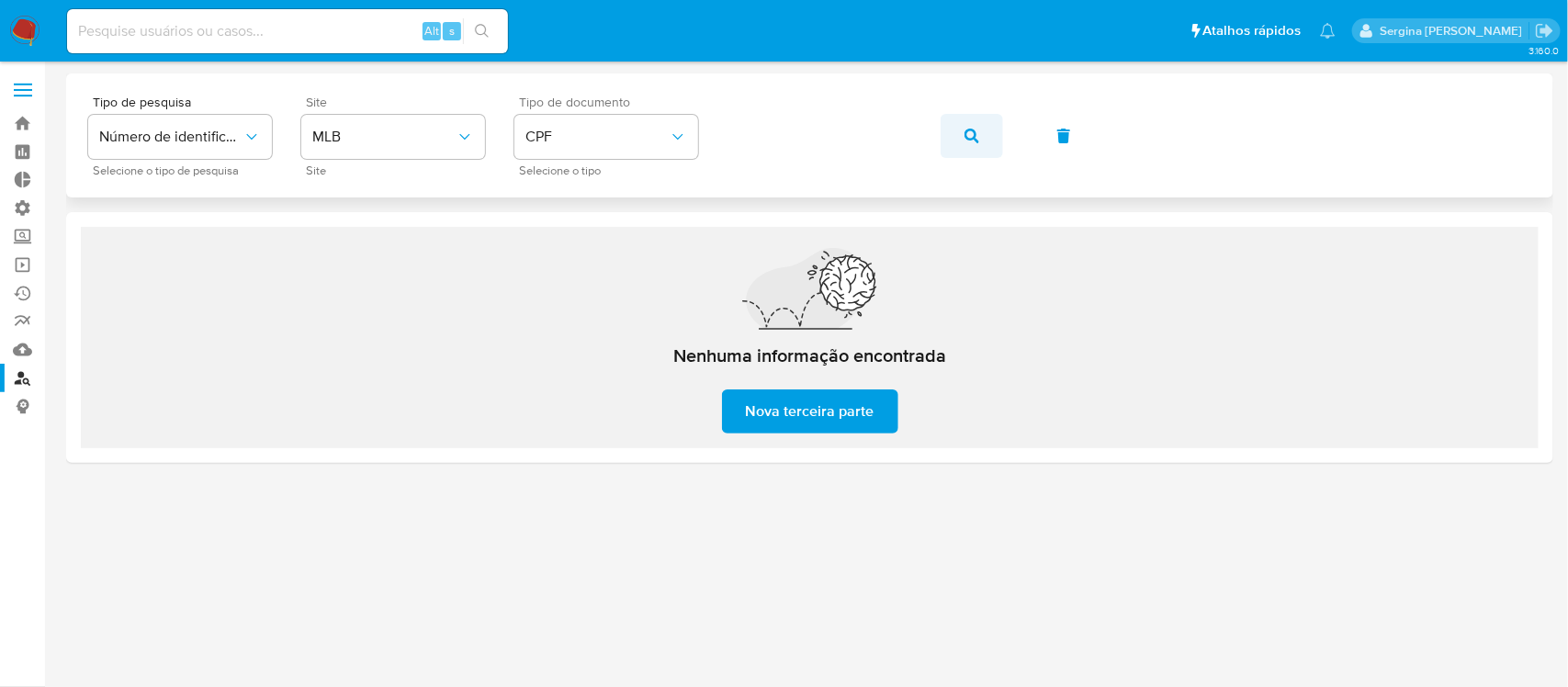
click at [966, 136] on icon "button" at bounding box center [972, 136] width 15 height 15
